Goal: Unclear

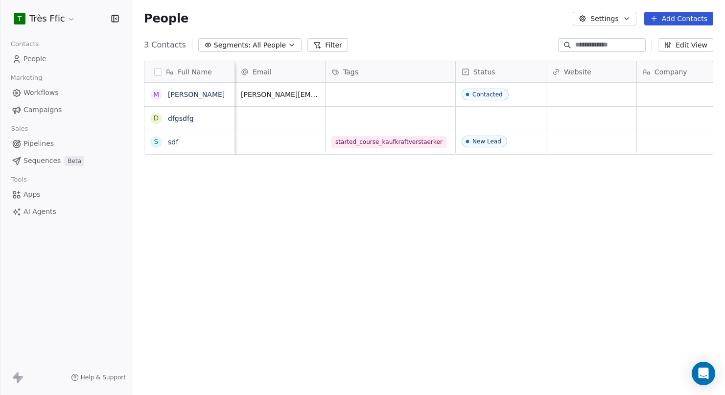
scroll to position [347, 592]
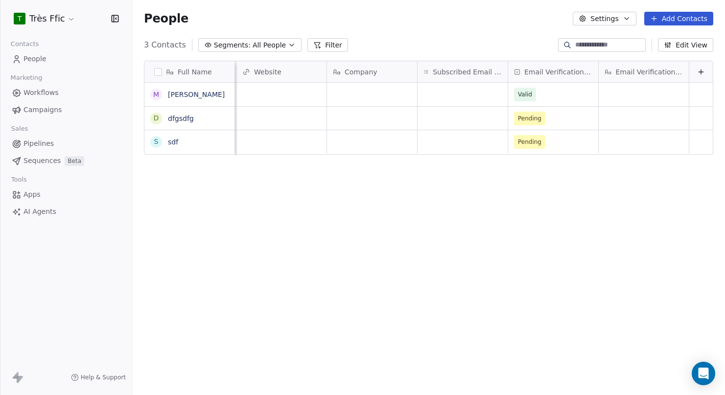
click at [473, 43] on div "3 Contacts Segments: All People Filter Edit View" at bounding box center [428, 45] width 592 height 16
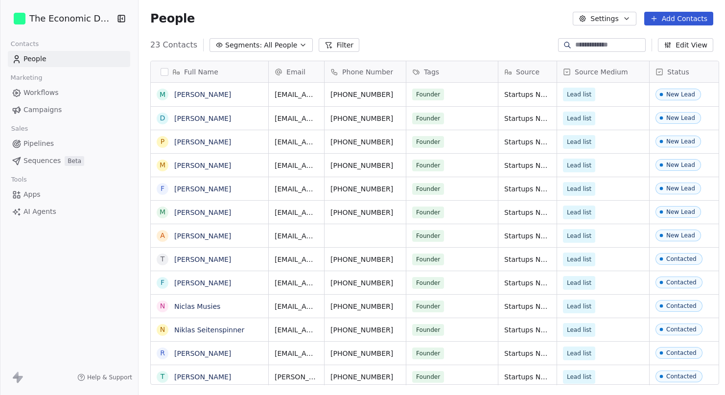
scroll to position [347, 592]
